Goal: Communication & Community: Answer question/provide support

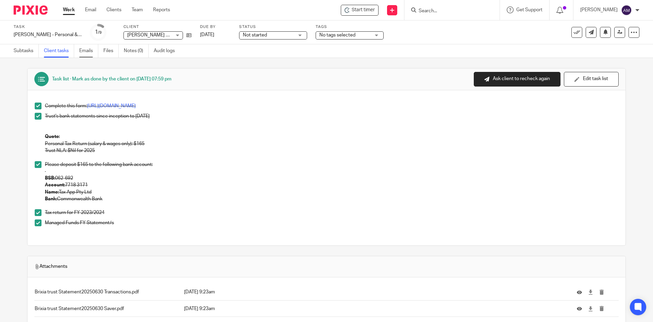
click at [84, 53] on link "Emails" at bounding box center [88, 50] width 19 height 13
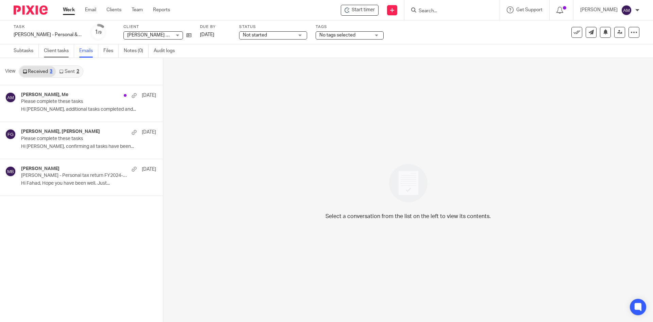
click at [53, 54] on link "Client tasks" at bounding box center [59, 50] width 30 height 13
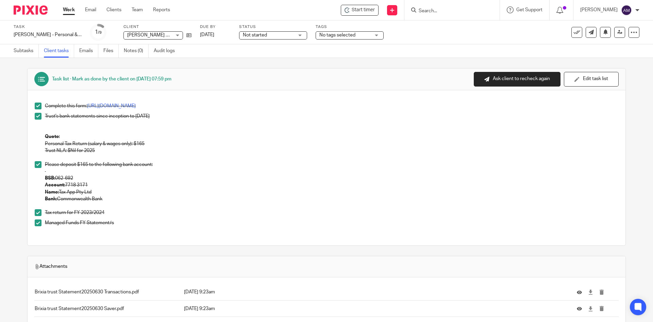
click at [153, 228] on div "Managed Funds FY Statement/s" at bounding box center [332, 224] width 574 height 10
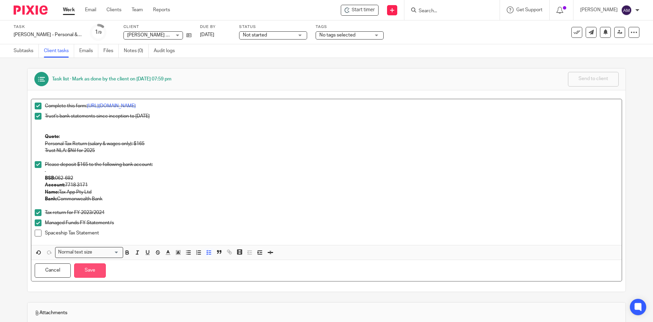
click at [99, 265] on button "Save" at bounding box center [90, 270] width 32 height 15
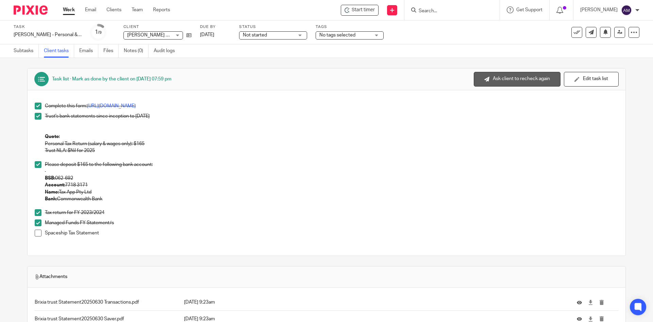
click at [536, 78] on button "Ask client to recheck again" at bounding box center [517, 79] width 87 height 15
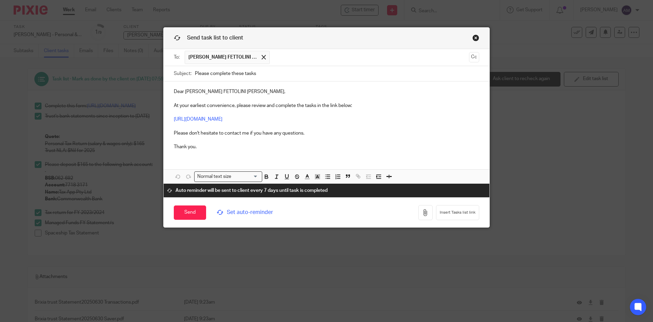
click at [218, 98] on p "Dear MATTIA FETTOLINI BIANCHETTI, At your earliest convenience, please review a…" at bounding box center [327, 119] width 306 height 62
click at [290, 98] on p "Dear MATTIA FETTOLINI BIANCHETTI, At your earliest convenience, please review a…" at bounding box center [327, 119] width 306 height 62
click at [365, 107] on p "Dear MATTIA FETTOLINI BIANCHETTI, At your earliest convenience, please review a…" at bounding box center [327, 119] width 306 height 62
click at [339, 91] on p "Dear MATTIA FETTOLINI BIANCHETTI, At your earliest convenience, please review a…" at bounding box center [327, 119] width 306 height 62
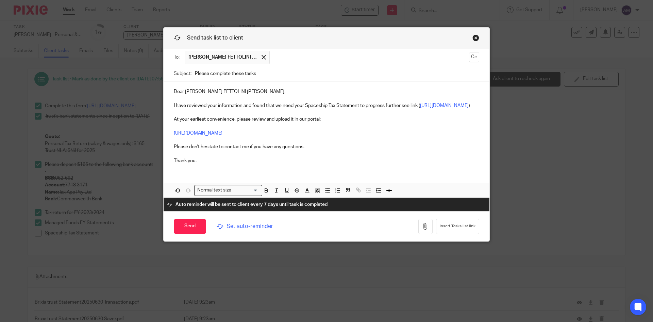
drag, startPoint x: 184, startPoint y: 233, endPoint x: 267, endPoint y: 125, distance: 136.8
click at [267, 125] on form "To: MATTIA FETTOLINI BIANCHETTI MATTIA FETTOLINI BIANCHETTI Cc Subject: Please …" at bounding box center [327, 145] width 326 height 192
click at [260, 128] on p "At your earliest convenience, please review and upload it in our portal: https:…" at bounding box center [327, 136] width 306 height 55
drag, startPoint x: 260, startPoint y: 128, endPoint x: 268, endPoint y: 125, distance: 8.4
click at [268, 125] on p "At your earliest convenience, please review and upload it in our portal: https:…" at bounding box center [327, 136] width 306 height 55
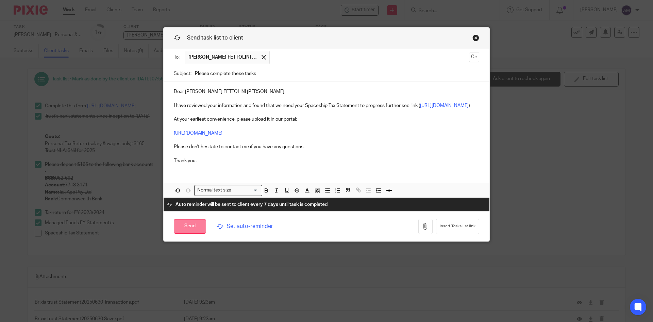
click at [185, 227] on input "Send" at bounding box center [190, 226] width 32 height 15
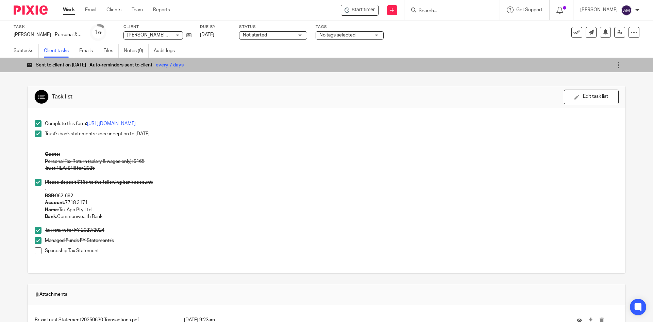
click at [574, 168] on p "Personal Tax Return (salary & wages only): $165 Trust NLA: $Nil for 2025" at bounding box center [332, 168] width 574 height 21
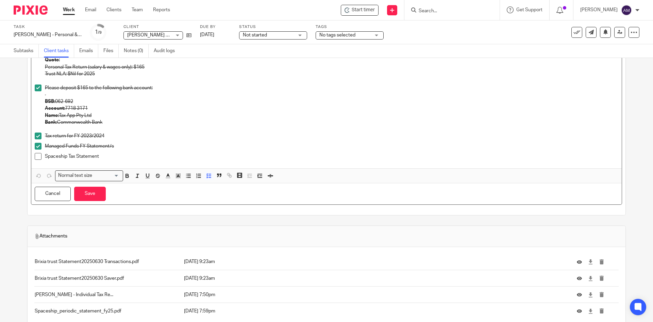
scroll to position [102, 0]
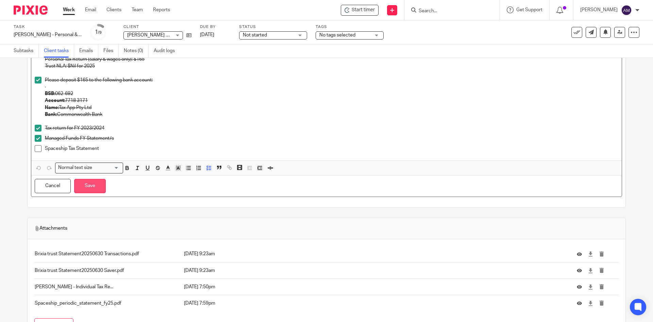
click at [95, 189] on button "Save" at bounding box center [90, 186] width 32 height 15
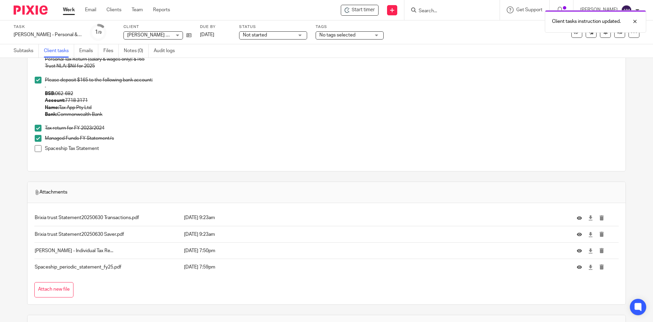
click at [41, 10] on img at bounding box center [31, 9] width 34 height 9
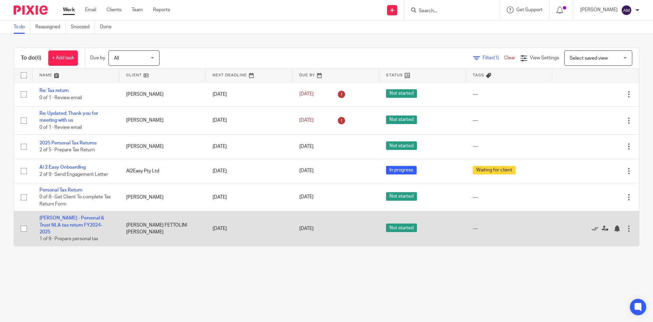
click at [626, 229] on div at bounding box center [629, 228] width 7 height 7
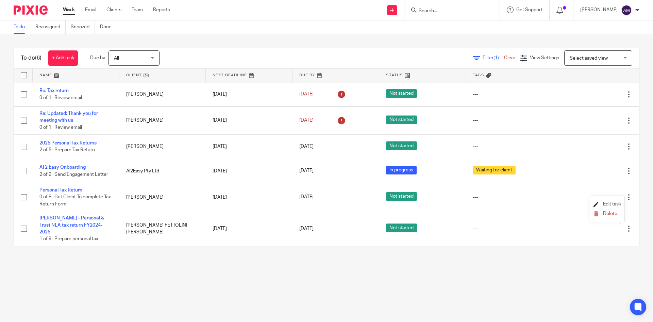
click at [617, 202] on span "Edit task" at bounding box center [612, 203] width 18 height 5
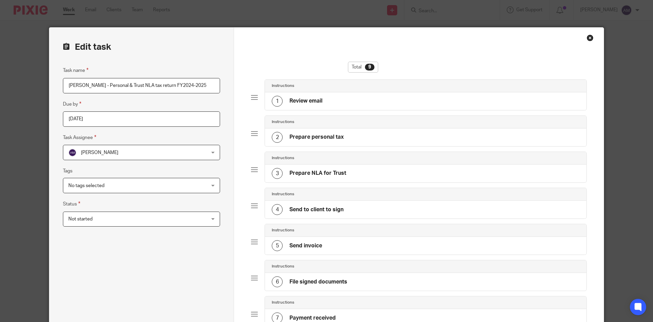
click at [168, 222] on span "Not started" at bounding box center [128, 219] width 121 height 14
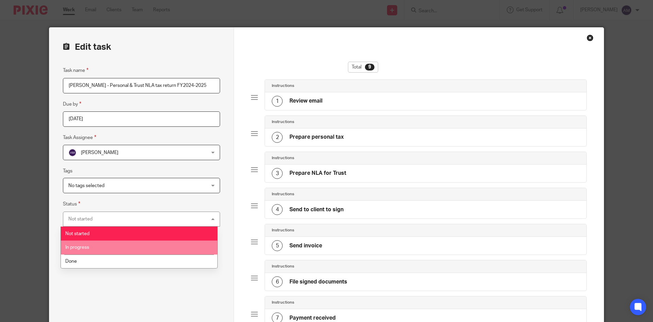
click at [167, 245] on li "In progress" at bounding box center [139, 247] width 157 height 14
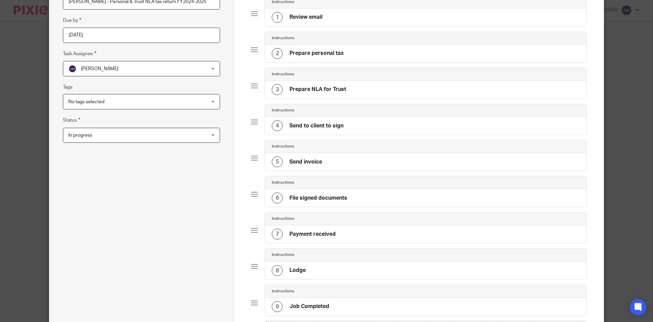
scroll to position [186, 0]
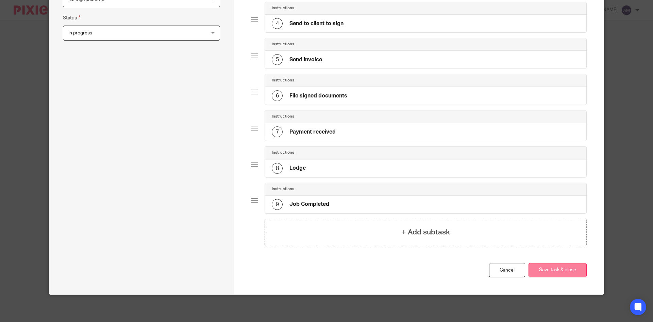
click at [571, 269] on button "Save task & close" at bounding box center [558, 270] width 58 height 15
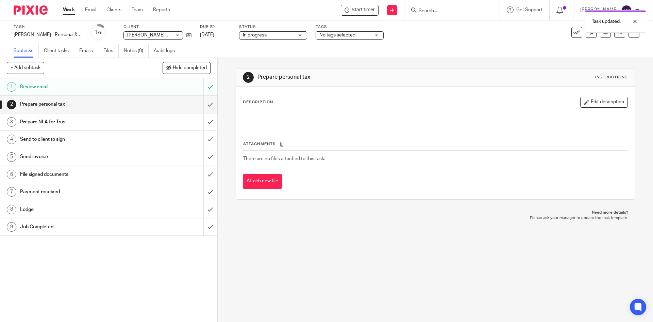
click at [70, 10] on link "Work" at bounding box center [69, 9] width 12 height 7
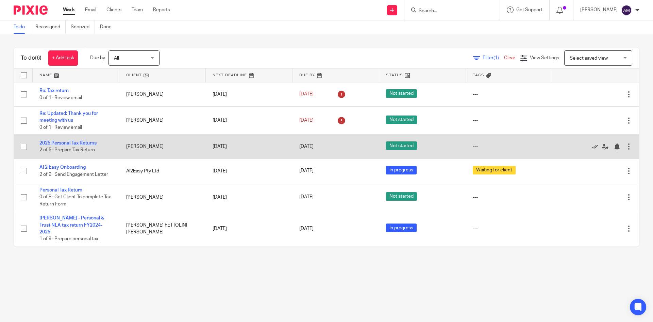
click at [70, 143] on link "2025 Personal Tax Returns" at bounding box center [67, 143] width 57 height 5
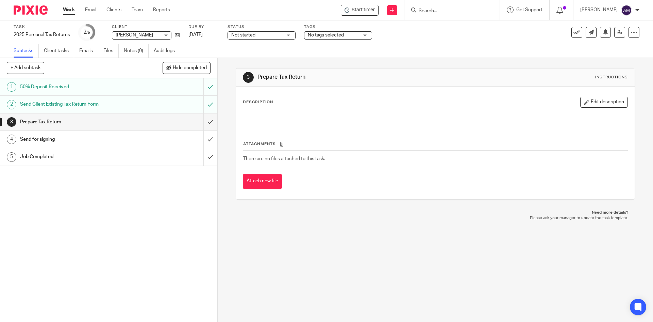
click at [104, 48] on ul "Subtasks Client tasks Emails Files Notes (0) Audit logs" at bounding box center [100, 50] width 172 height 13
drag, startPoint x: 493, startPoint y: 263, endPoint x: 524, endPoint y: 103, distance: 162.7
click at [493, 263] on div "3 Prepare Tax Return Instructions Description Edit description Attachments Ther…" at bounding box center [436, 190] width 436 height 264
drag, startPoint x: 90, startPoint y: 53, endPoint x: 103, endPoint y: 54, distance: 12.9
click at [90, 53] on link "Emails" at bounding box center [88, 50] width 19 height 13
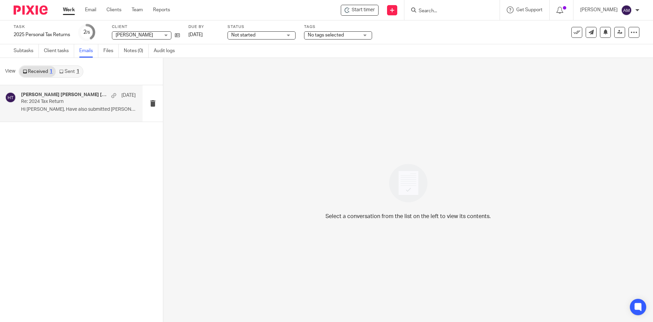
click at [58, 101] on p "Re: 2024 Tax Return" at bounding box center [67, 102] width 92 height 6
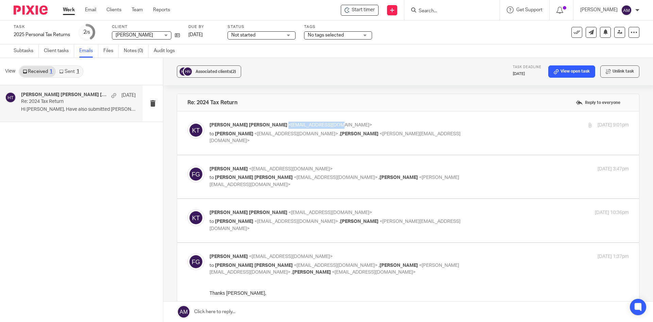
drag, startPoint x: 246, startPoint y: 125, endPoint x: 312, endPoint y: 125, distance: 65.7
click at [300, 127] on span "<[EMAIL_ADDRESS][DOMAIN_NAME]>" at bounding box center [331, 125] width 84 height 5
click at [320, 122] on p "Khanh Huy Tran <khanhhuytr@gmail.com>" at bounding box center [350, 125] width 280 height 7
drag, startPoint x: 300, startPoint y: 126, endPoint x: 248, endPoint y: 128, distance: 51.4
click at [248, 128] on p "Khanh Huy Tran <khanhhuytr@gmail.com>" at bounding box center [350, 125] width 280 height 7
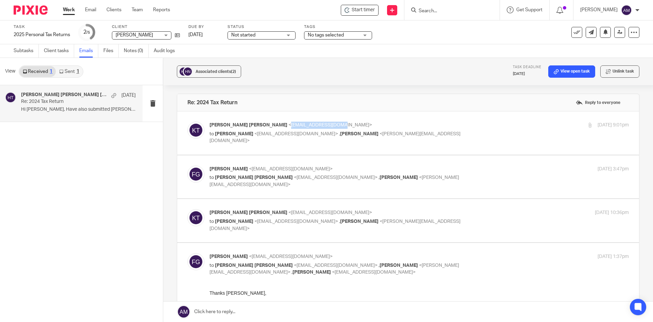
copy span "[EMAIL_ADDRESS][DOMAIN_NAME]"
click at [118, 223] on div "Fahad Gul, Khanh Huy Tran 8 Oct Re: 2024 Tax Return Hi Fahad, Have also submitt…" at bounding box center [81, 203] width 163 height 237
click at [72, 263] on div "Fahad Gul, Khanh Huy Tran 8 Oct Re: 2024 Tax Return Hi Fahad, Have also submitt…" at bounding box center [81, 203] width 163 height 237
drag, startPoint x: 114, startPoint y: 54, endPoint x: 125, endPoint y: 57, distance: 10.9
click at [114, 54] on link "Files" at bounding box center [110, 50] width 15 height 13
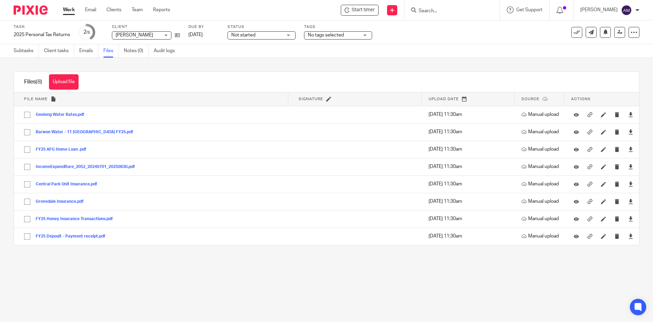
click at [192, 263] on main "Task 2025 Personal Tax Returns Save 2025 Personal Tax Returns 2 /5 Client HUY T…" at bounding box center [326, 161] width 653 height 322
click at [94, 49] on link "Emails" at bounding box center [88, 50] width 19 height 13
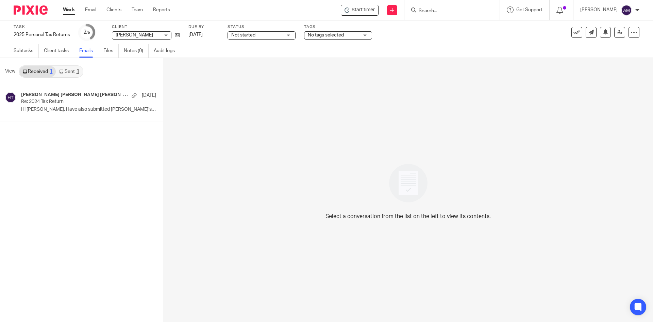
click at [89, 99] on p "Re: 2024 Tax Return" at bounding box center [75, 102] width 108 height 6
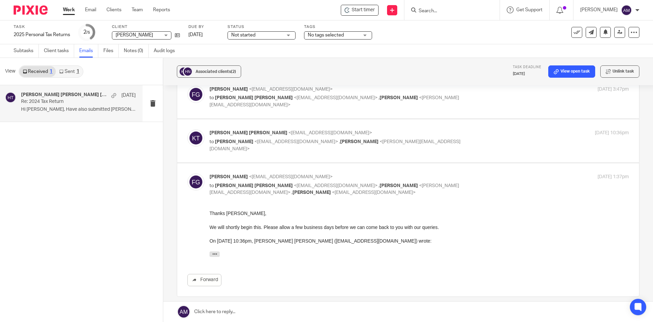
scroll to position [143, 0]
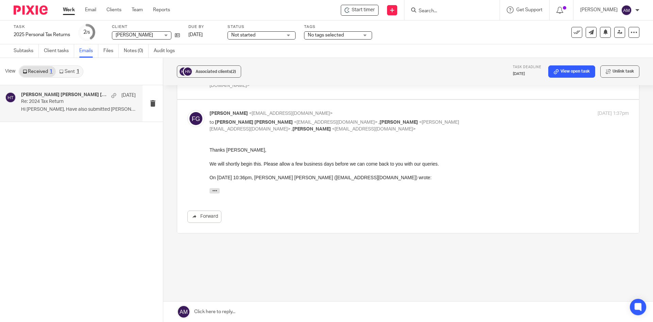
click at [318, 147] on p "Thanks [PERSON_NAME]," at bounding box center [420, 149] width 420 height 7
click at [306, 148] on p "Thanks [PERSON_NAME]," at bounding box center [420, 149] width 420 height 7
click at [398, 194] on div "Hi [PERSON_NAME], Have also submitted [PERSON_NAME]’s form Regards, [PERSON_NAM…" at bounding box center [420, 192] width 420 height 9
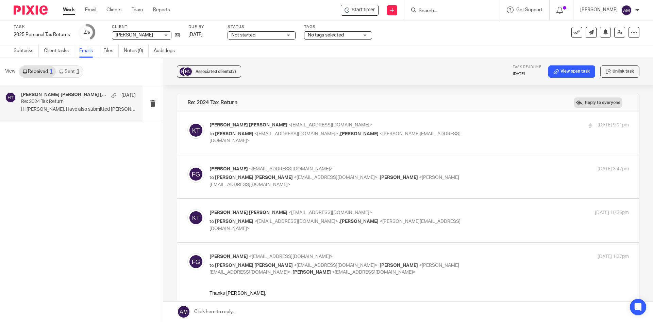
click at [593, 100] on label "Reply to everyone" at bounding box center [598, 102] width 48 height 10
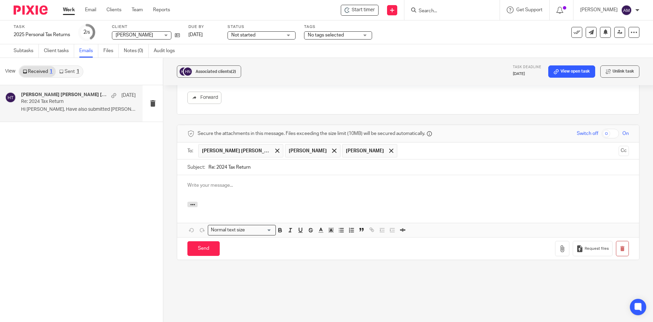
drag, startPoint x: 307, startPoint y: 186, endPoint x: 314, endPoint y: 186, distance: 7.5
click at [306, 186] on p at bounding box center [409, 185] width 442 height 7
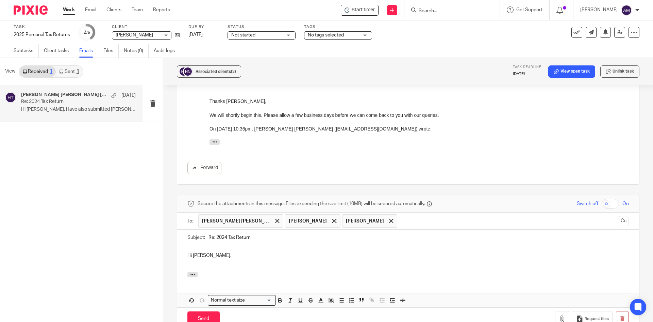
scroll to position [237, 0]
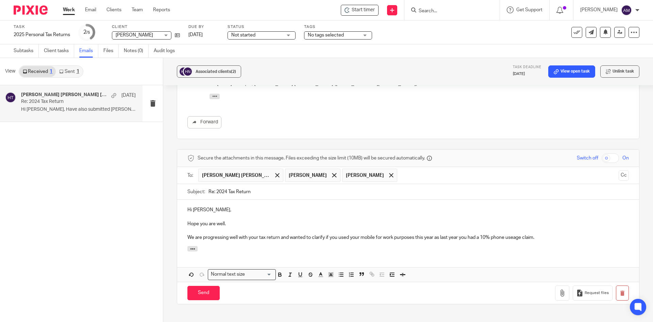
click at [559, 239] on p "We are progressing well with your tax return and wanted to clarify if you used …" at bounding box center [409, 237] width 442 height 7
